Goal: Task Accomplishment & Management: Manage account settings

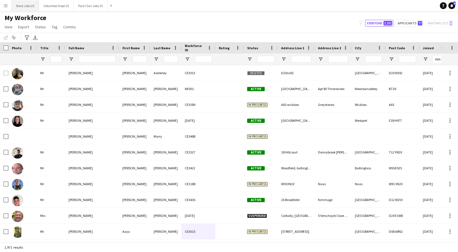
click at [30, 7] on button "Nord Jobs 25 Close" at bounding box center [26, 5] width 28 height 11
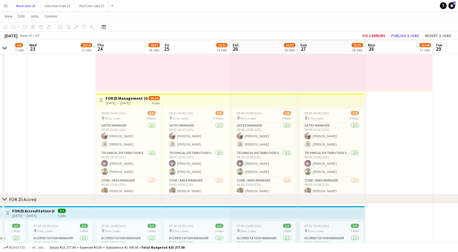
scroll to position [927, 0]
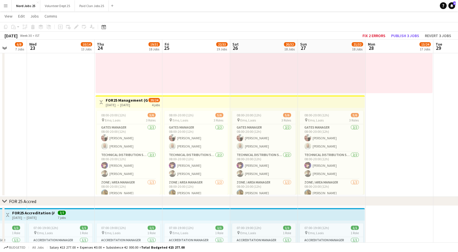
click at [175, 100] on app-top-bar at bounding box center [196, 102] width 68 height 12
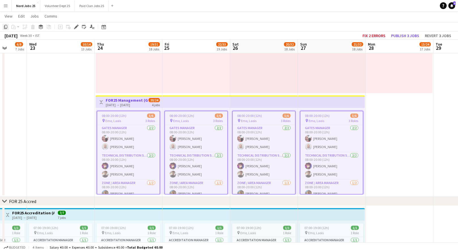
click at [4, 27] on icon "Copy" at bounding box center [5, 27] width 5 height 5
click at [7, 27] on icon "Copy" at bounding box center [5, 27] width 5 height 5
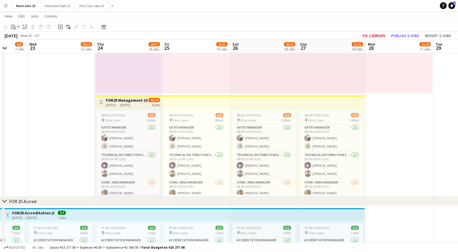
click at [14, 27] on icon at bounding box center [14, 28] width 3 height 3
click at [20, 37] on link "Paste Ctrl+V" at bounding box center [41, 37] width 53 height 5
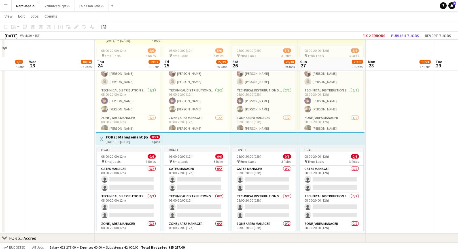
scroll to position [1024, 0]
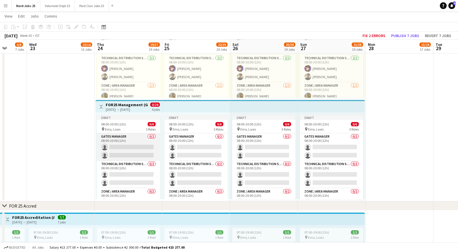
click at [138, 145] on app-card-role "Gates Manager 0/2 08:00-20:00 (12h) single-neutral-actions single-neutral-actio…" at bounding box center [129, 148] width 64 height 28
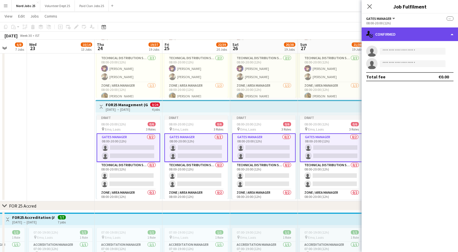
click at [375, 39] on div "single-neutral-actions-check-2 Confirmed" at bounding box center [410, 35] width 96 height 14
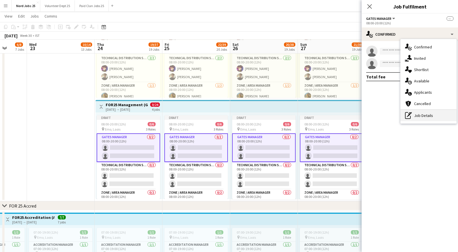
click at [413, 117] on div "pen-write Job Details" at bounding box center [429, 115] width 56 height 11
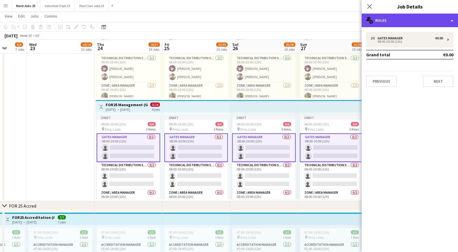
click at [366, 19] on div "multiple-users-add Roles" at bounding box center [410, 21] width 96 height 14
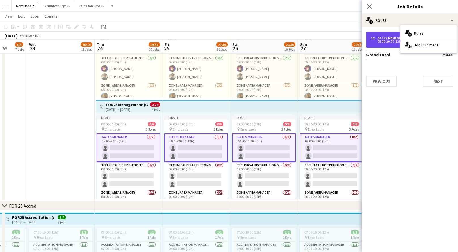
click at [375, 44] on div "2 x Gates Manager €0.00 08:00-20:00 (12h)" at bounding box center [409, 40] width 87 height 16
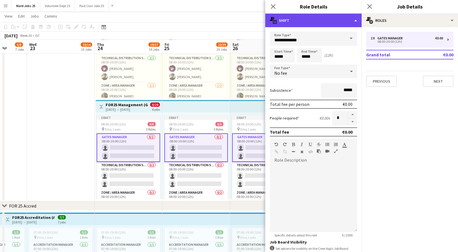
click at [323, 24] on div "multiple-actions-text Shift" at bounding box center [313, 21] width 96 height 14
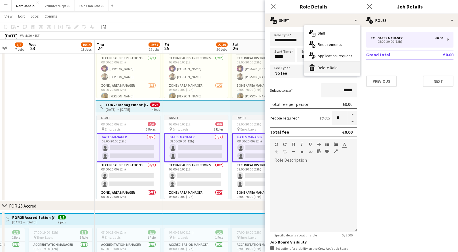
click at [324, 69] on div "bin-2 Delete Role" at bounding box center [332, 67] width 56 height 11
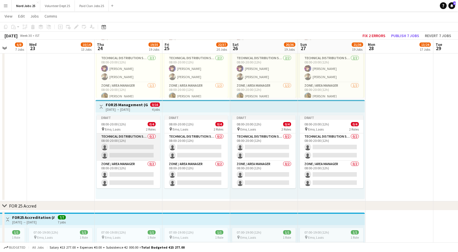
click at [141, 149] on app-card-role "Technical Distribution Staff 0/2 08:00-20:00 (12h) single-neutral-actions singl…" at bounding box center [129, 148] width 64 height 28
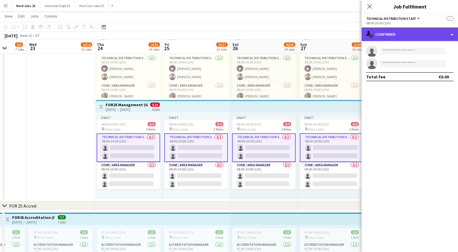
click at [396, 31] on div "single-neutral-actions-check-2 Confirmed" at bounding box center [410, 35] width 96 height 14
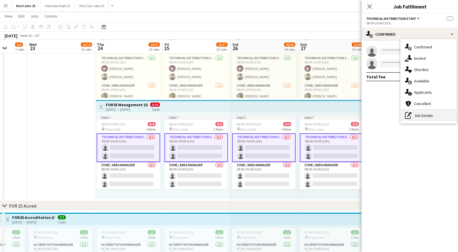
click at [414, 114] on div "pen-write Job Details" at bounding box center [429, 115] width 56 height 11
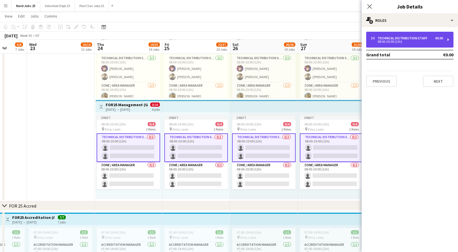
click at [401, 38] on div "Technical Distribution Staff" at bounding box center [404, 38] width 52 height 4
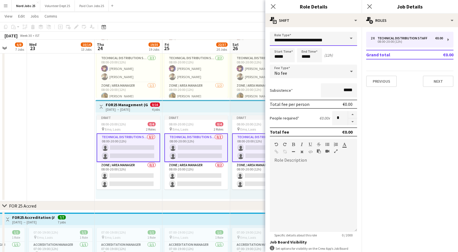
click at [318, 39] on input "**********" at bounding box center [313, 39] width 87 height 14
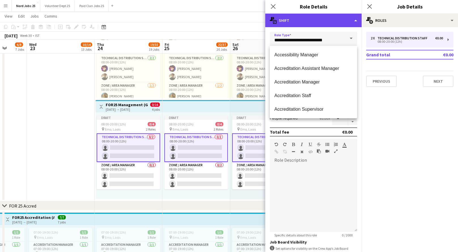
click at [313, 17] on div "multiple-actions-text Shift" at bounding box center [313, 21] width 96 height 14
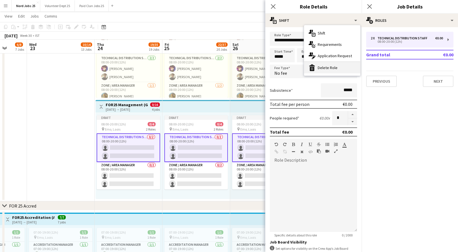
click at [321, 69] on div "bin-2 Delete Role" at bounding box center [332, 67] width 56 height 11
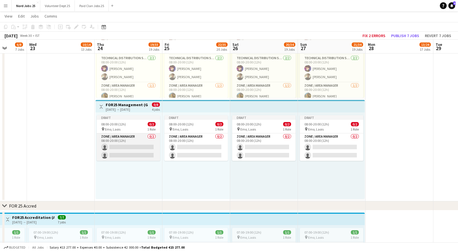
click at [116, 145] on app-card-role "Zone / Area Manager 0/2 08:00-20:00 (12h) single-neutral-actions single-neutral…" at bounding box center [129, 148] width 64 height 28
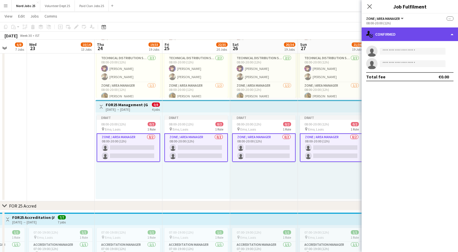
click at [407, 37] on div "single-neutral-actions-check-2 Confirmed" at bounding box center [410, 35] width 96 height 14
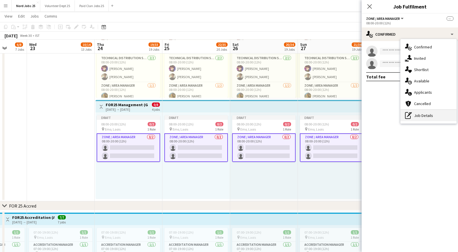
click at [418, 110] on div "pen-write Job Details" at bounding box center [429, 115] width 56 height 11
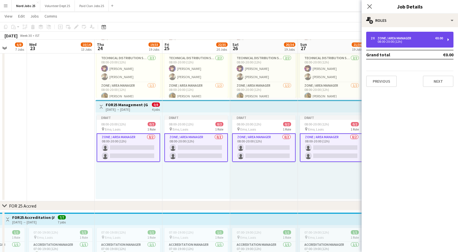
click at [372, 36] on div "2 x" at bounding box center [374, 38] width 7 height 4
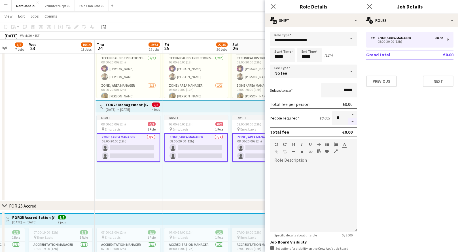
click at [352, 121] on button "button" at bounding box center [352, 122] width 9 height 7
type input "*"
click at [343, 78] on div "No fee" at bounding box center [308, 72] width 76 height 14
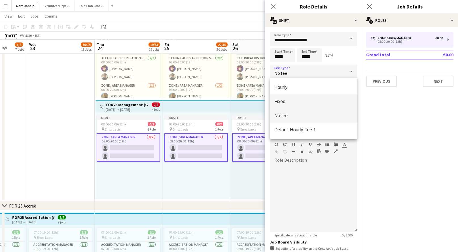
click at [340, 103] on span "Fixed" at bounding box center [313, 101] width 78 height 5
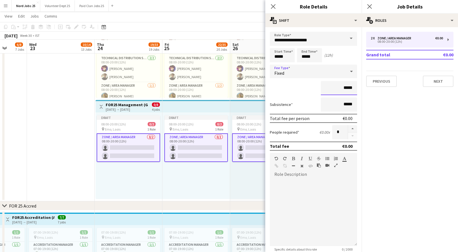
click at [347, 89] on input "*****" at bounding box center [339, 88] width 36 height 14
type input "**"
type input "****"
click at [377, 83] on button "Previous" at bounding box center [381, 81] width 31 height 11
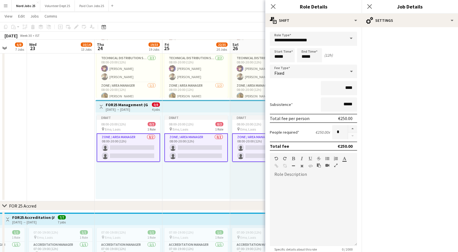
click at [189, 109] on app-top-bar at bounding box center [196, 106] width 68 height 12
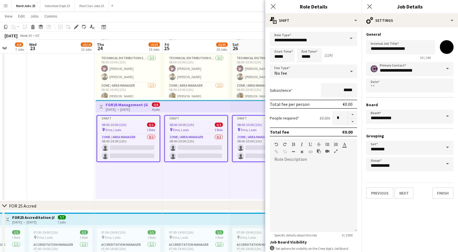
type input "*"
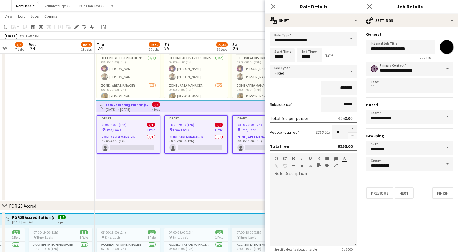
click at [400, 47] on input "**********" at bounding box center [400, 47] width 69 height 14
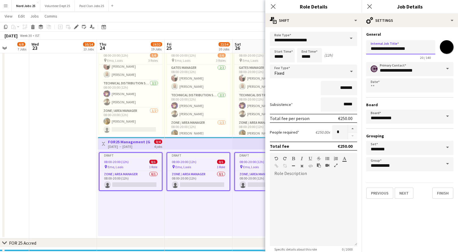
scroll to position [0, 182]
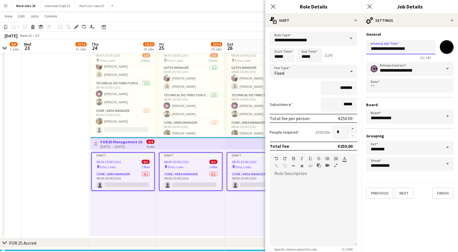
type input "**********"
click at [407, 103] on h3 "Board" at bounding box center [409, 104] width 87 height 5
click at [442, 195] on button "Finish" at bounding box center [442, 193] width 21 height 11
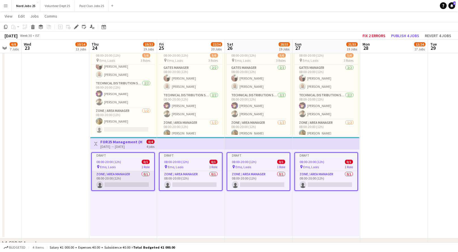
click at [130, 183] on app-card-role "Zone / Area Manager 0/1 08:00-20:00 (12h) single-neutral-actions" at bounding box center [123, 180] width 62 height 19
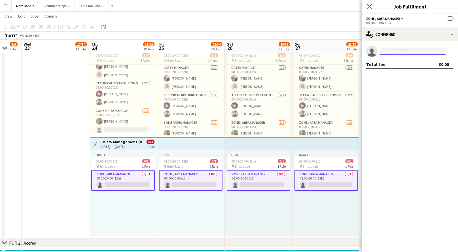
click at [412, 52] on input at bounding box center [413, 51] width 66 height 7
type input "*****"
click at [406, 98] on mat-expansion-panel "check Confirmed single-neutral-actions ***** Total fee €0.00" at bounding box center [410, 146] width 96 height 211
click at [0, 3] on button "Menu" at bounding box center [5, 5] width 11 height 11
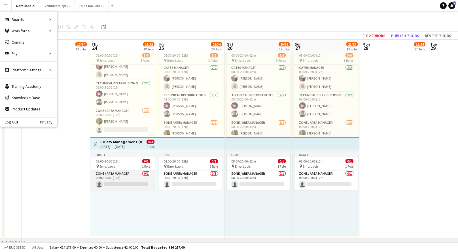
click at [122, 180] on app-card-role "Zone / Area Manager 0/1 08:00-20:00 (12h) single-neutral-actions" at bounding box center [123, 180] width 64 height 19
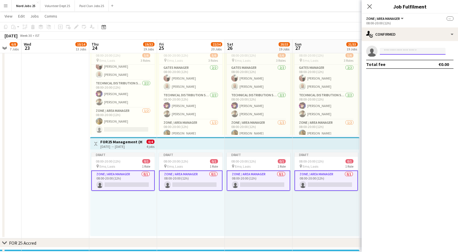
click at [405, 51] on input at bounding box center [413, 51] width 66 height 7
type input "*****"
click at [411, 68] on span "[PHONE_NUMBER]" at bounding box center [412, 68] width 57 height 5
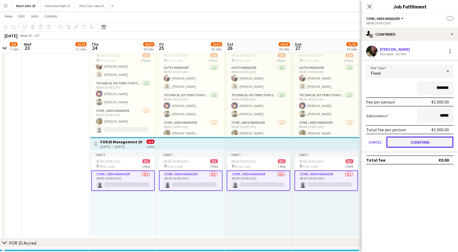
click at [417, 143] on button "Confirm" at bounding box center [419, 142] width 67 height 11
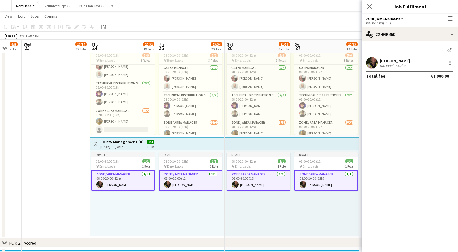
click at [370, 2] on div "Close pop-in" at bounding box center [370, 6] width 16 height 13
click at [370, 4] on icon "Close pop-in" at bounding box center [369, 6] width 5 height 5
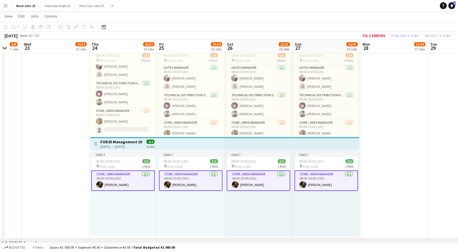
click at [181, 140] on app-top-bar at bounding box center [191, 143] width 68 height 12
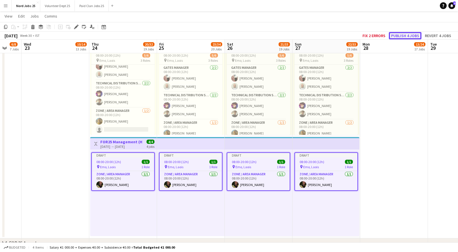
click at [401, 34] on button "Publish 4 jobs" at bounding box center [405, 35] width 33 height 7
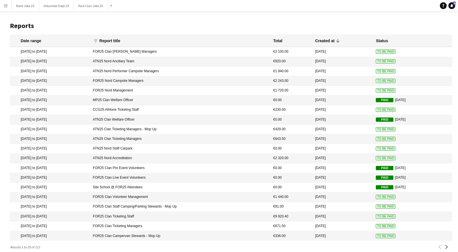
click at [9, 9] on button "Menu" at bounding box center [5, 5] width 11 height 11
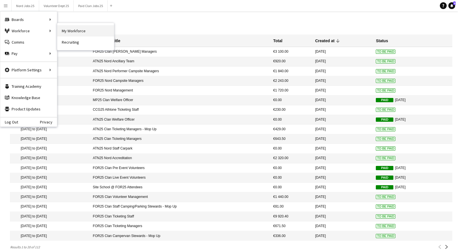
click at [88, 33] on link "My Workforce" at bounding box center [85, 30] width 57 height 11
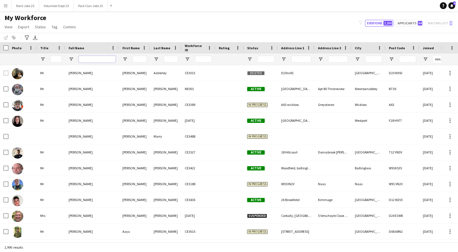
click at [96, 61] on input "Full Name Filter Input" at bounding box center [97, 59] width 37 height 7
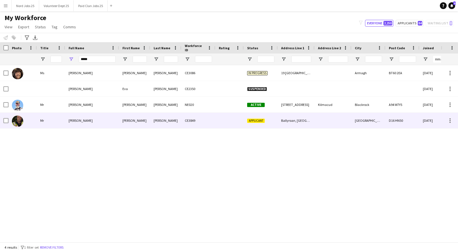
click at [107, 118] on div "[PERSON_NAME]" at bounding box center [92, 121] width 54 height 16
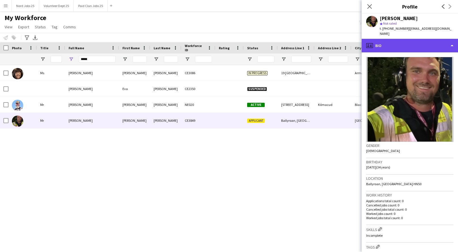
click at [434, 39] on div "profile Bio" at bounding box center [410, 46] width 96 height 14
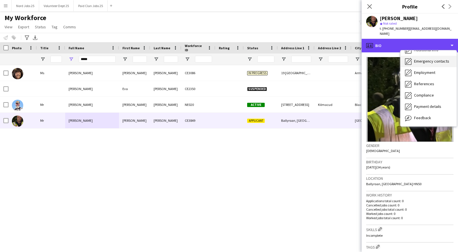
scroll to position [53, 0]
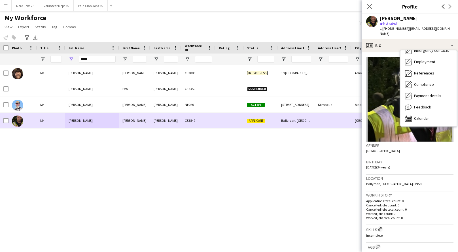
click at [50, 125] on div "Mr" at bounding box center [51, 121] width 28 height 16
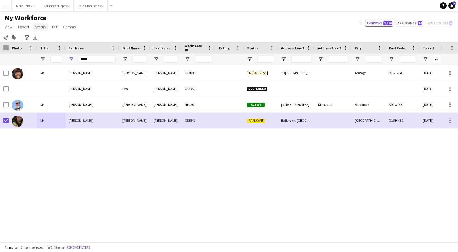
click at [38, 29] on link "Status" at bounding box center [41, 26] width 16 height 7
click at [45, 40] on link "Edit" at bounding box center [53, 39] width 40 height 12
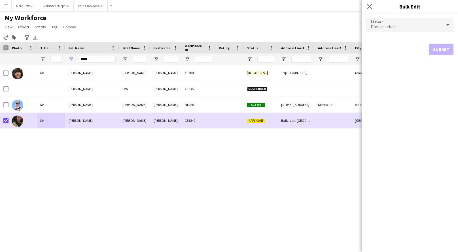
click at [389, 26] on span "Please select" at bounding box center [384, 27] width 26 height 6
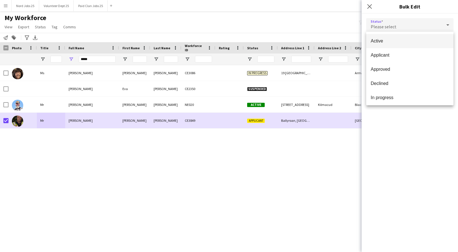
click at [5, 122] on div at bounding box center [229, 126] width 458 height 252
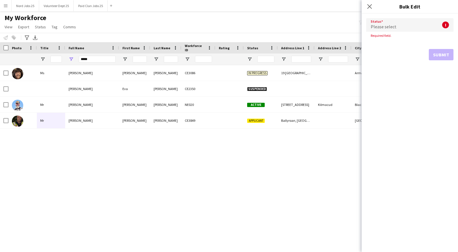
click at [368, 149] on div "Status Please select ! Required field. Submit" at bounding box center [410, 133] width 96 height 239
click at [237, 159] on div "Ms Donna Carolan Donna Carolan CE3086 In progress 19 Cavanacaw Park Armagh BT60…" at bounding box center [220, 153] width 441 height 177
click at [369, 8] on icon "Close pop-in" at bounding box center [369, 6] width 5 height 5
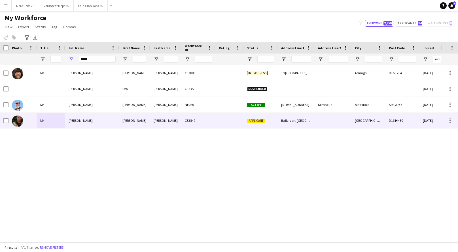
click at [115, 122] on div "[PERSON_NAME]" at bounding box center [92, 121] width 54 height 16
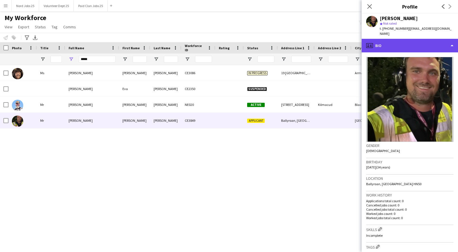
click at [379, 39] on div "profile Bio" at bounding box center [410, 46] width 96 height 14
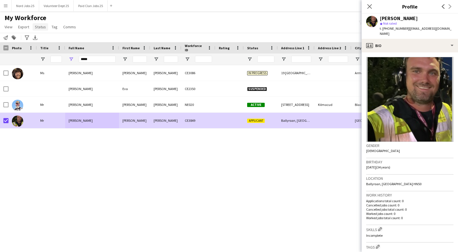
click at [42, 29] on span "Status" at bounding box center [40, 26] width 11 height 5
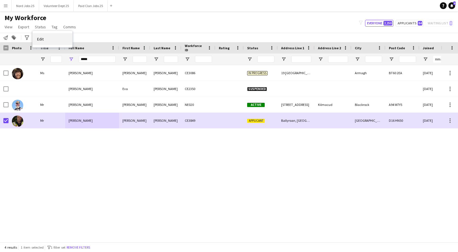
click at [52, 43] on link "Edit" at bounding box center [53, 39] width 40 height 12
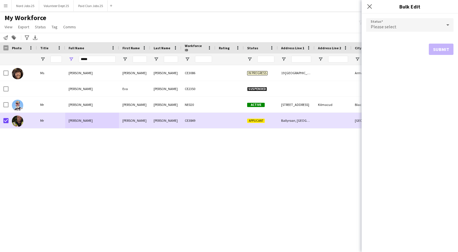
click at [407, 23] on div "Please select" at bounding box center [404, 25] width 76 height 14
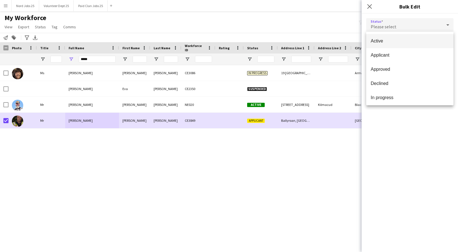
click at [369, 9] on div at bounding box center [229, 126] width 458 height 252
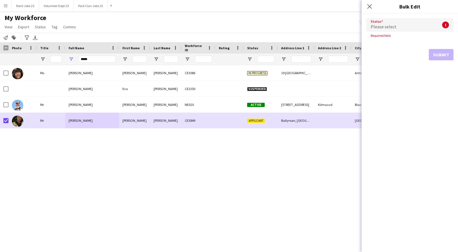
click at [371, 11] on div "Close pop-in" at bounding box center [370, 6] width 16 height 13
click at [369, 5] on icon "Close pop-in" at bounding box center [369, 6] width 5 height 5
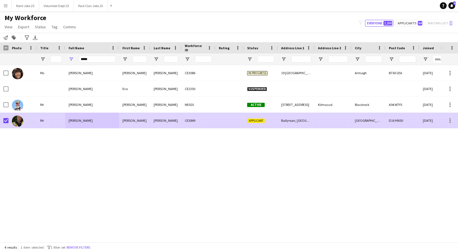
click at [305, 121] on div "Ballyroan, Dublin, D16 HN50, Ireland" at bounding box center [296, 121] width 37 height 16
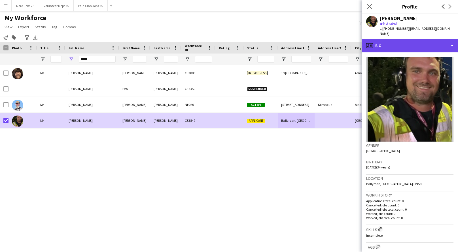
click at [390, 39] on div "profile Bio" at bounding box center [410, 46] width 96 height 14
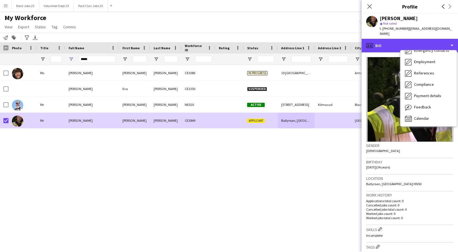
scroll to position [0, 0]
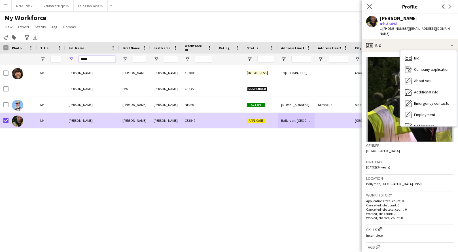
click at [98, 57] on input "*****" at bounding box center [97, 59] width 37 height 7
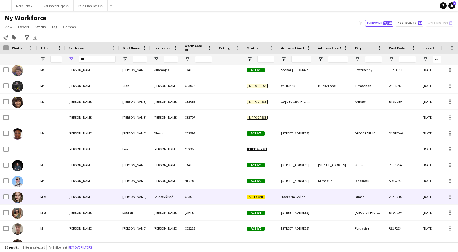
click at [229, 199] on div at bounding box center [229, 197] width 28 height 16
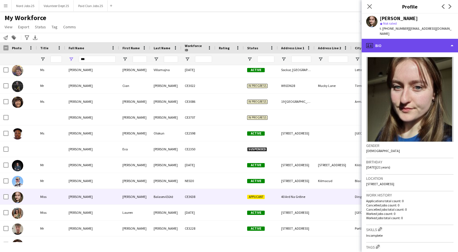
click at [407, 39] on div "profile Bio" at bounding box center [410, 46] width 96 height 14
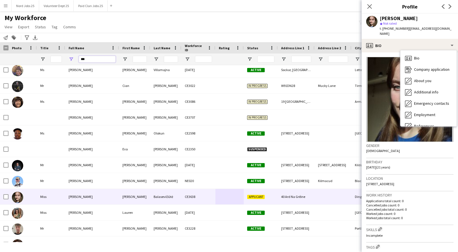
click at [97, 59] on input "***" at bounding box center [97, 59] width 37 height 7
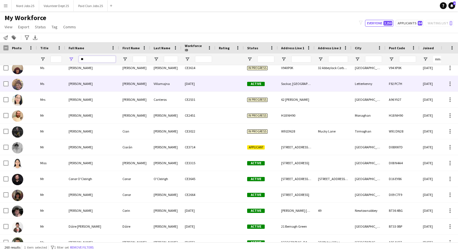
scroll to position [716, 0]
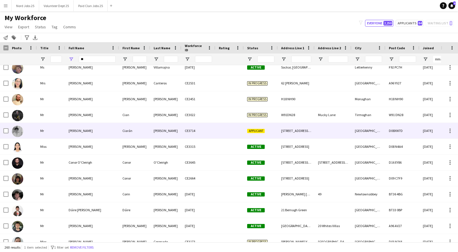
click at [222, 135] on div at bounding box center [229, 131] width 28 height 16
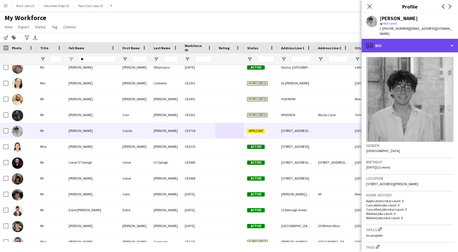
click at [445, 44] on div "profile Bio" at bounding box center [410, 46] width 96 height 14
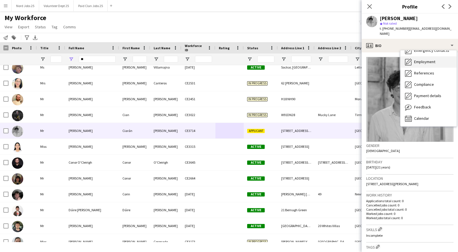
click at [406, 59] on icon "Employment" at bounding box center [408, 62] width 7 height 7
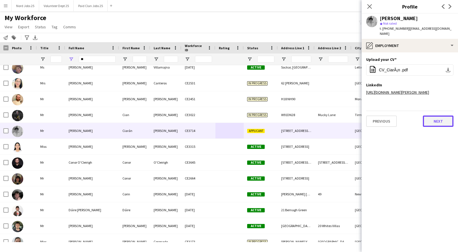
click at [434, 127] on button "Next" at bounding box center [438, 121] width 31 height 11
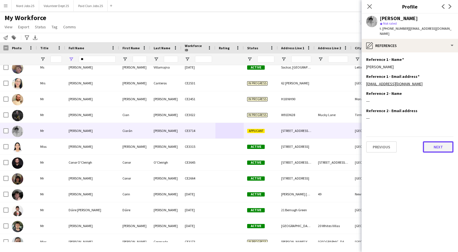
click at [435, 141] on button "Next" at bounding box center [438, 146] width 31 height 11
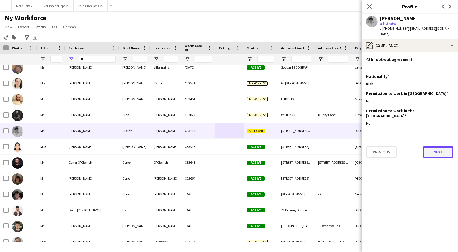
click at [435, 147] on button "Next" at bounding box center [438, 152] width 31 height 11
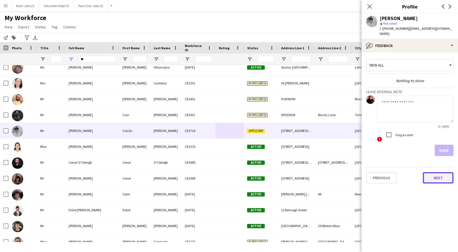
click at [435, 176] on button "Next" at bounding box center [438, 177] width 31 height 11
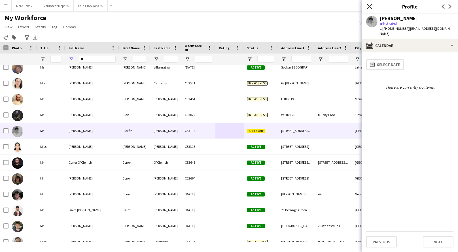
click at [371, 7] on icon "Close pop-in" at bounding box center [369, 6] width 5 height 5
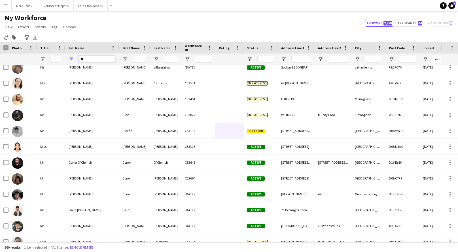
click at [89, 61] on input "**" at bounding box center [97, 59] width 37 height 7
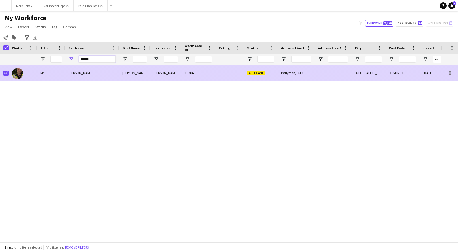
type input "******"
click at [120, 77] on div "Roland" at bounding box center [134, 73] width 31 height 16
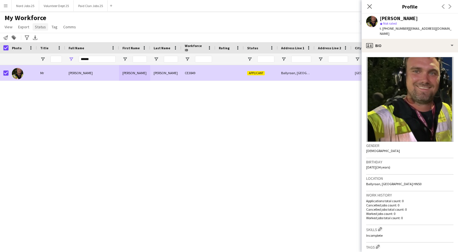
click at [46, 26] on link "Status" at bounding box center [41, 26] width 16 height 7
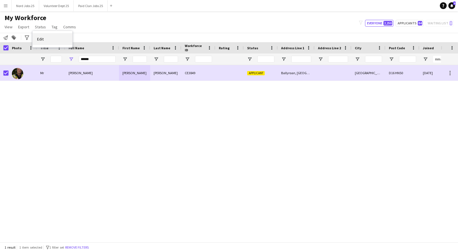
click at [55, 43] on link "Edit" at bounding box center [53, 39] width 40 height 12
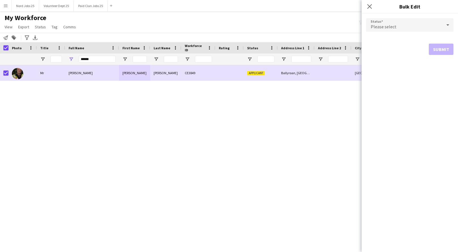
click at [426, 28] on div "Please select" at bounding box center [404, 25] width 76 height 14
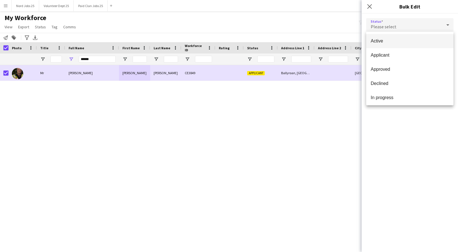
click at [410, 41] on span "Active" at bounding box center [410, 40] width 78 height 5
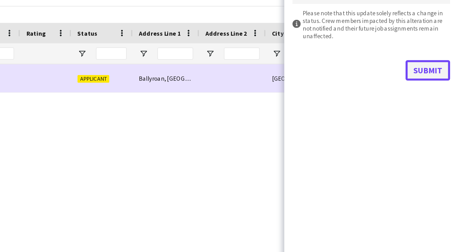
click at [442, 70] on button "Submit" at bounding box center [441, 68] width 25 height 11
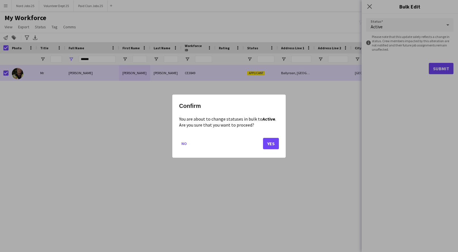
click at [6, 47] on div at bounding box center [229, 126] width 458 height 252
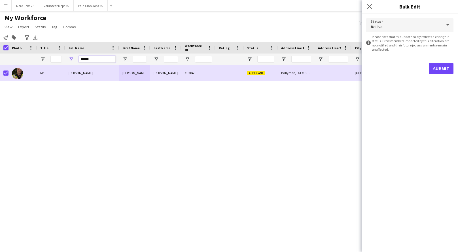
click at [88, 62] on input "******" at bounding box center [97, 59] width 37 height 7
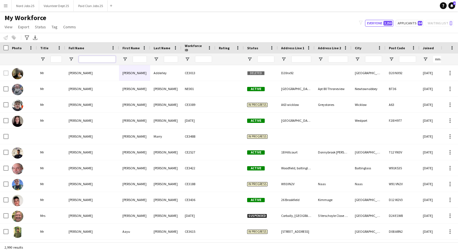
click at [90, 60] on input "Full Name Filter Input" at bounding box center [97, 59] width 37 height 7
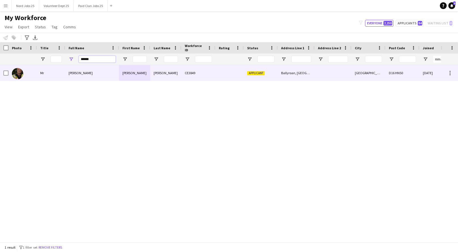
type input "******"
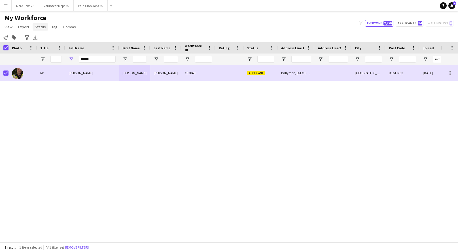
click at [41, 27] on span "Status" at bounding box center [40, 26] width 11 height 5
click at [47, 37] on link "Edit" at bounding box center [53, 39] width 40 height 12
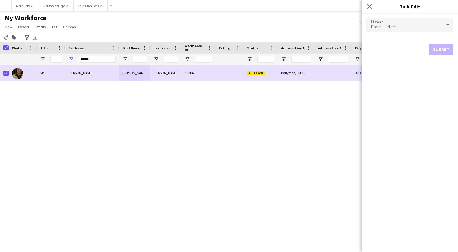
click at [394, 28] on span "Please select" at bounding box center [384, 27] width 26 height 6
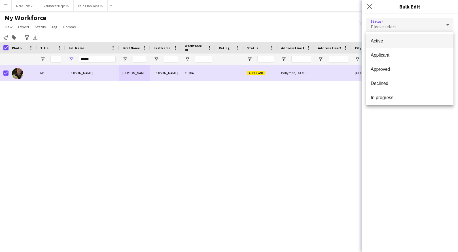
click at [394, 39] on span "Active" at bounding box center [410, 40] width 78 height 5
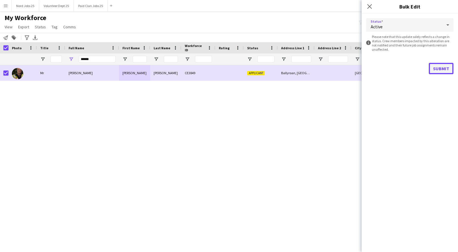
click at [439, 68] on button "Submit" at bounding box center [441, 68] width 25 height 11
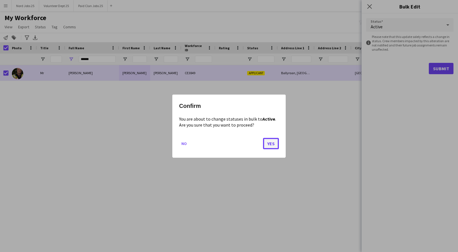
click at [273, 146] on button "Yes" at bounding box center [271, 143] width 16 height 11
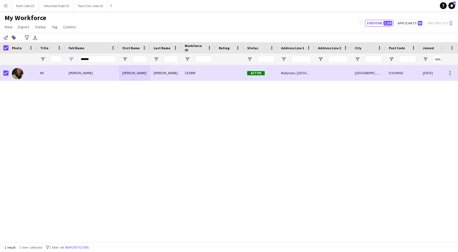
click at [9, 9] on button "Menu" at bounding box center [5, 5] width 11 height 11
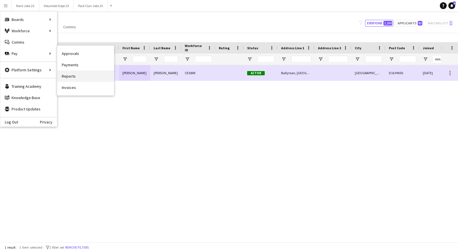
click at [70, 77] on link "Reports" at bounding box center [85, 76] width 57 height 11
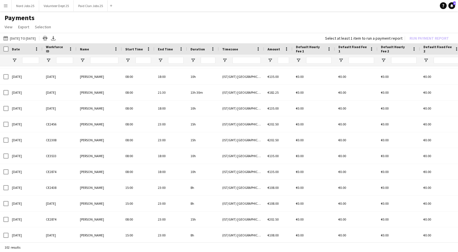
scroll to position [1442, 0]
click at [4, 7] on app-icon "Menu" at bounding box center [5, 5] width 5 height 5
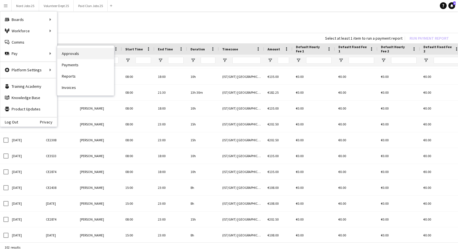
click at [68, 52] on link "Approvals" at bounding box center [85, 53] width 57 height 11
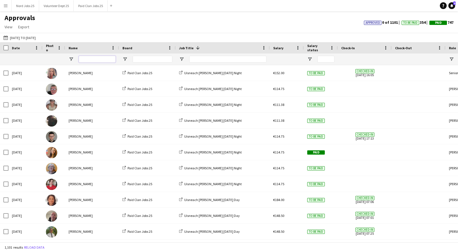
click at [100, 58] on input "Name Filter Input" at bounding box center [97, 59] width 37 height 7
type input "******"
click at [27, 35] on button "01-01-2025 to 10-07-2025 01-01-2025 to 10-07-2025" at bounding box center [19, 37] width 35 height 7
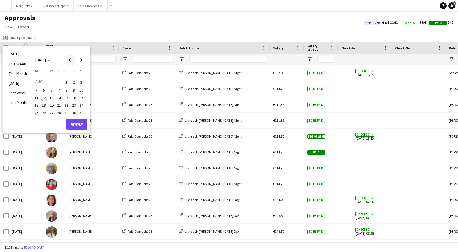
click at [71, 56] on span "Previous month" at bounding box center [69, 59] width 11 height 11
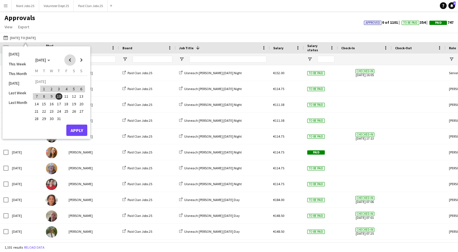
click at [71, 56] on span "Previous month" at bounding box center [69, 59] width 11 height 11
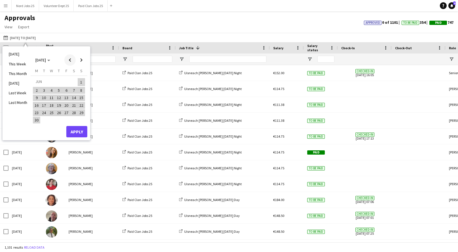
click at [71, 56] on span "Previous month" at bounding box center [69, 59] width 11 height 11
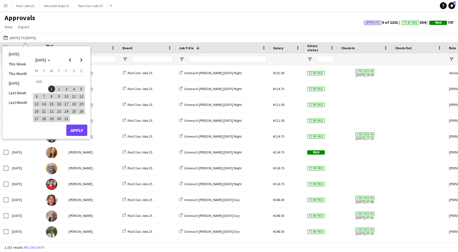
click at [52, 88] on span "1" at bounding box center [51, 89] width 7 height 7
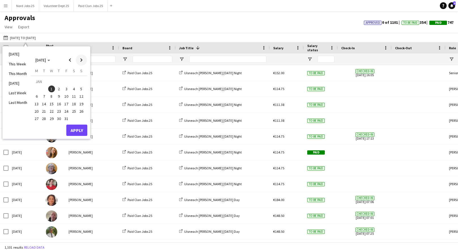
click at [79, 60] on span "Next month" at bounding box center [81, 59] width 11 height 11
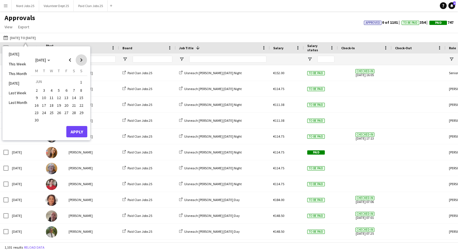
click at [79, 60] on span "Next month" at bounding box center [81, 59] width 11 height 11
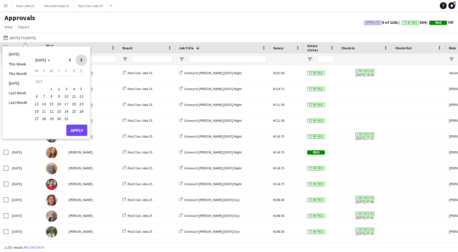
click at [79, 60] on span "Next month" at bounding box center [81, 59] width 11 height 11
click at [53, 115] on button "31" at bounding box center [51, 118] width 7 height 7
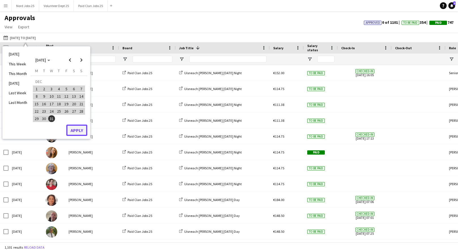
click at [76, 130] on button "Apply" at bounding box center [76, 130] width 21 height 11
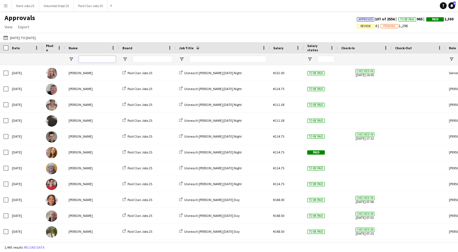
click at [94, 59] on input "Name Filter Input" at bounding box center [97, 59] width 37 height 7
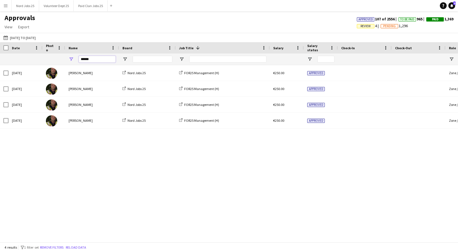
type input "******"
click at [7, 6] on app-icon "Menu" at bounding box center [5, 5] width 5 height 5
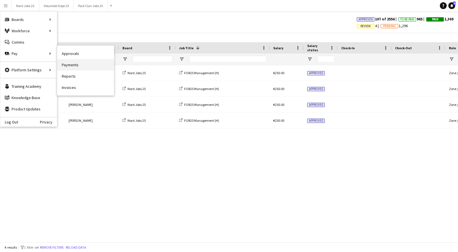
click at [68, 65] on link "Payments" at bounding box center [85, 64] width 57 height 11
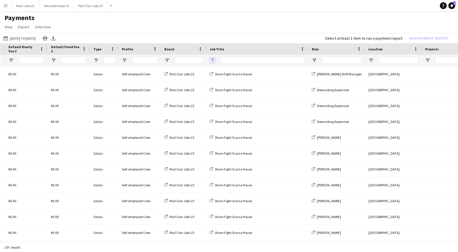
click at [214, 61] on span "Open Filter Menu" at bounding box center [212, 60] width 5 height 5
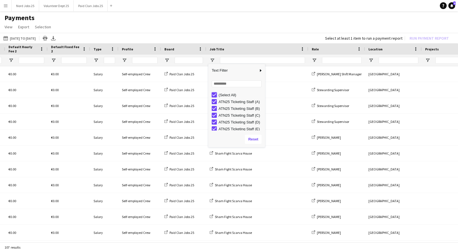
type input "***"
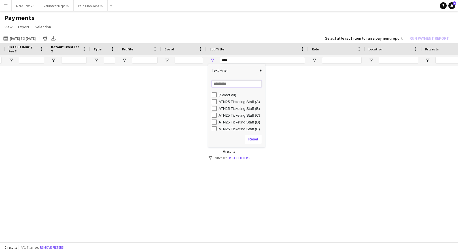
click at [223, 82] on input "Search filter values" at bounding box center [237, 84] width 50 height 7
type input "***"
type input "**********"
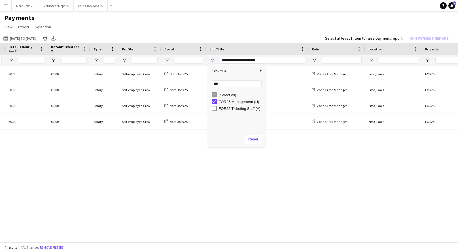
click at [144, 155] on div "€0.00 €0.00 €0.00 €0.00 Salary Self-employed Crew Nord Jobs 25 FOR25 Management…" at bounding box center [229, 154] width 458 height 177
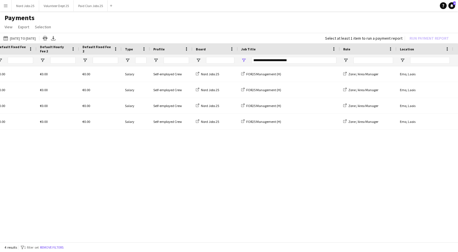
scroll to position [0, 154]
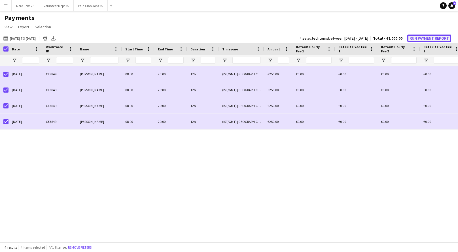
click at [424, 40] on button "Run Payment Report" at bounding box center [429, 38] width 44 height 7
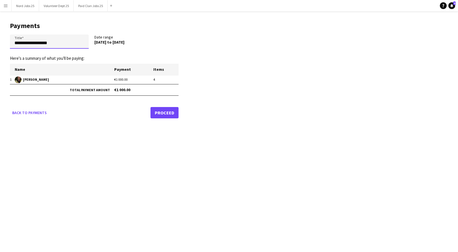
click at [65, 40] on input "**********" at bounding box center [49, 42] width 79 height 14
type input "**********"
click at [166, 115] on link "Proceed" at bounding box center [165, 112] width 28 height 11
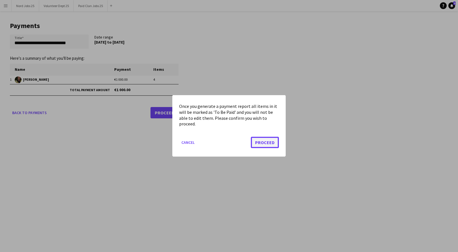
click at [260, 145] on button "Proceed" at bounding box center [265, 142] width 28 height 11
